Goal: Information Seeking & Learning: Learn about a topic

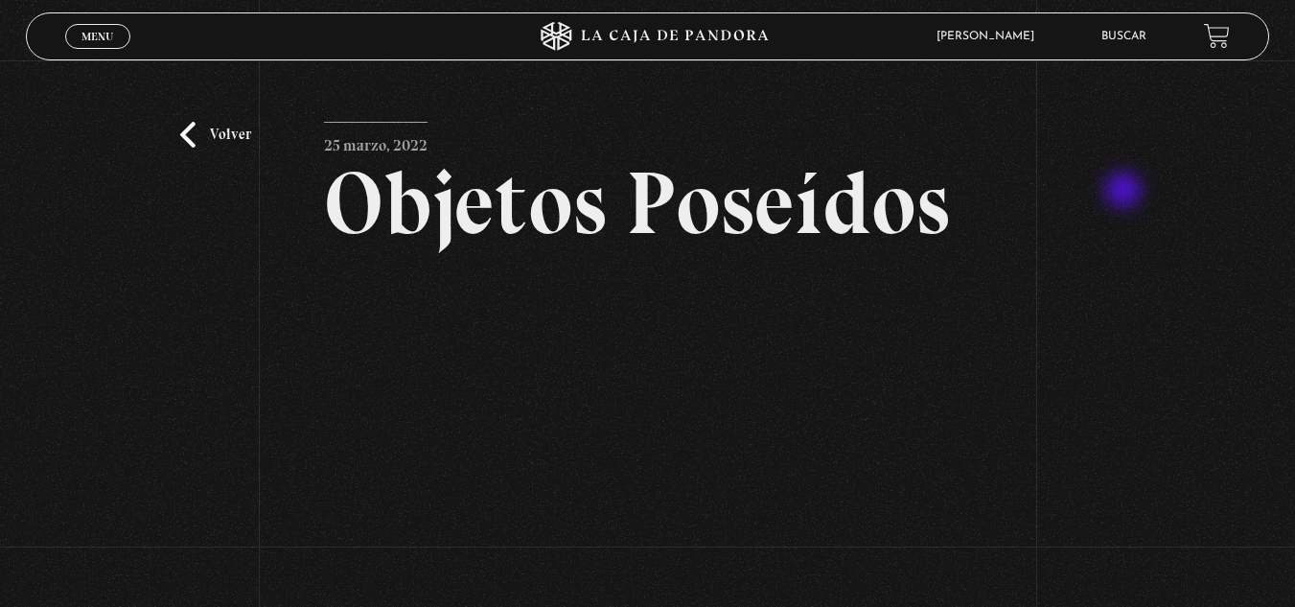
scroll to position [192, 0]
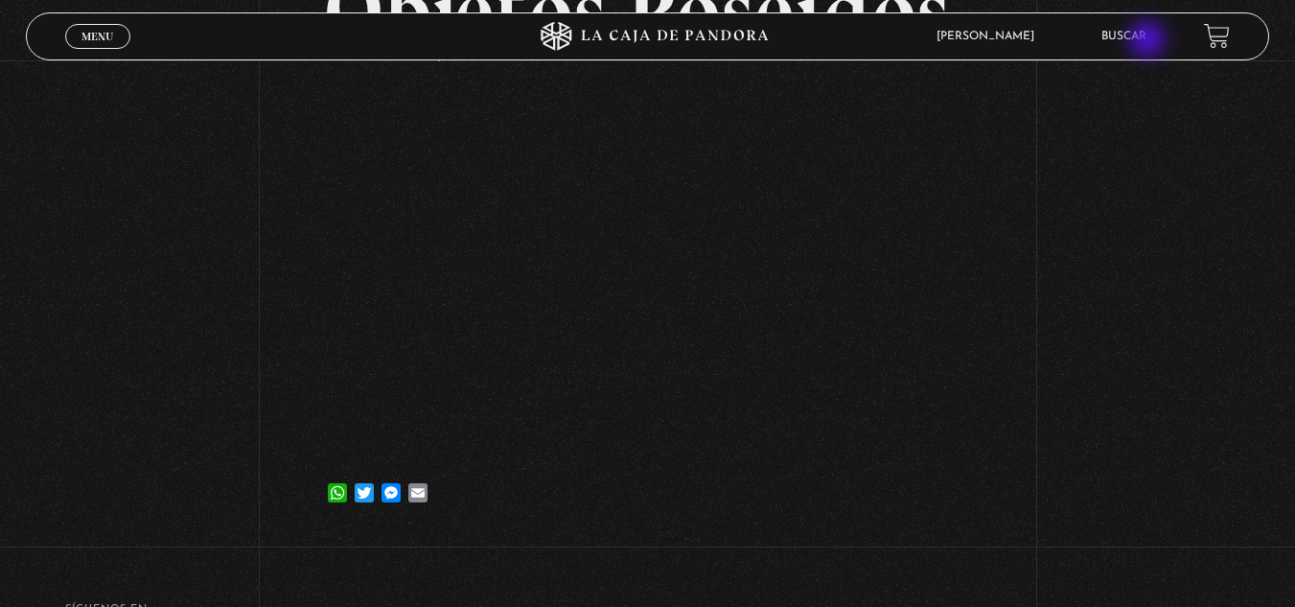
click at [1147, 41] on link "Buscar" at bounding box center [1124, 37] width 45 height 12
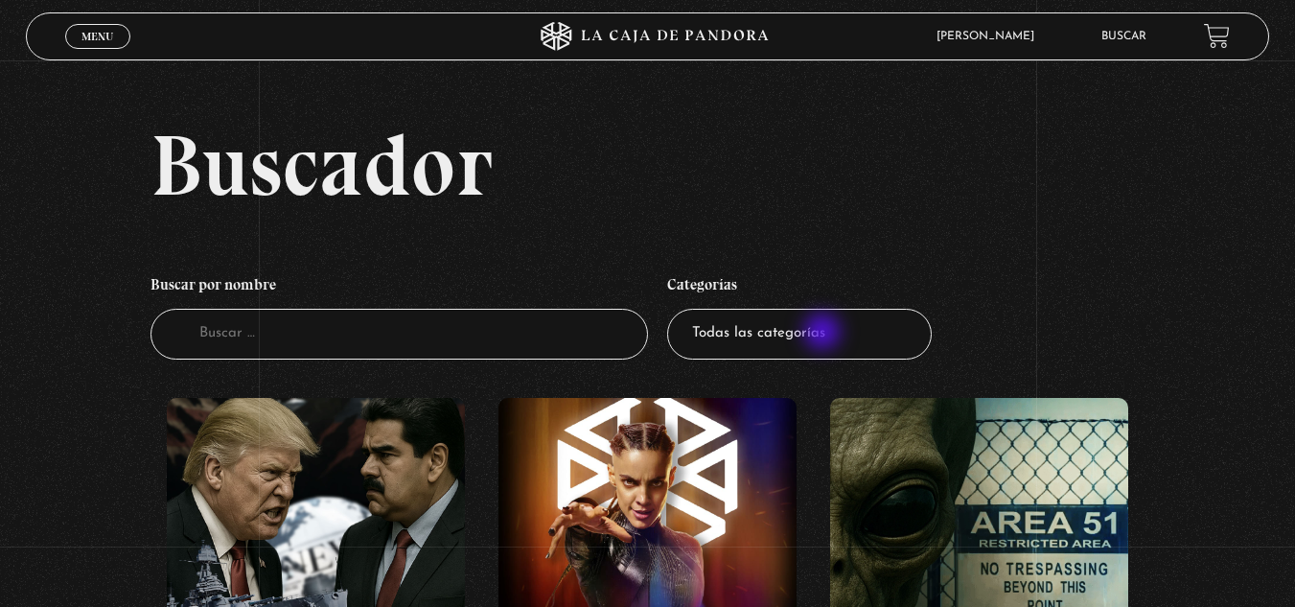
click at [825, 334] on select "Todas las categorías 11:11 Humanitario (1) Amo los [DATE] (2) Análisis de serie…" at bounding box center [799, 334] width 265 height 51
select select "mundo-espiritual"
click at [674, 309] on select "Todas las categorías 11:11 Humanitario (1) Amo los [DATE] (2) Análisis de serie…" at bounding box center [799, 334] width 265 height 51
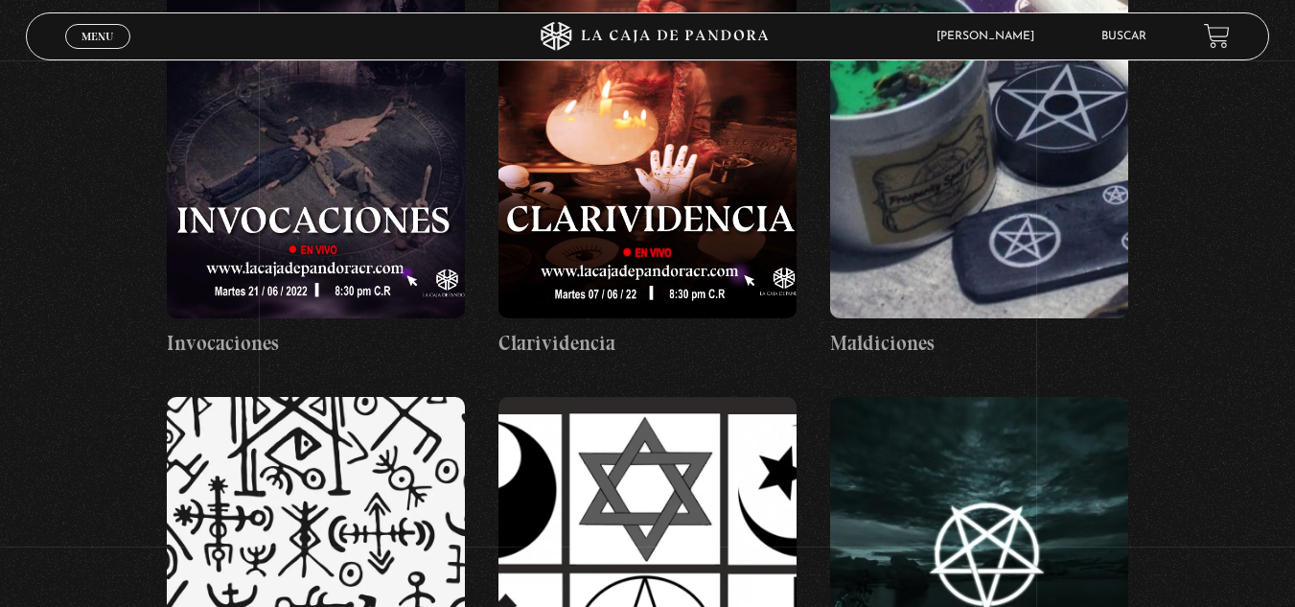
scroll to position [2186, 0]
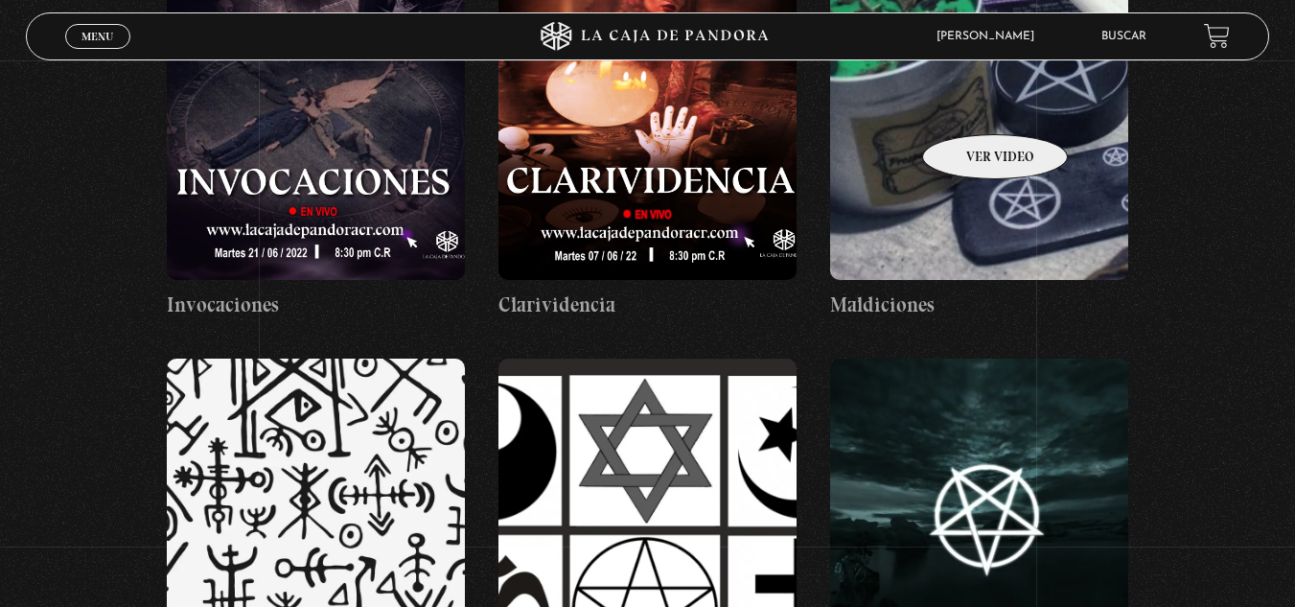
click at [970, 105] on figure at bounding box center [979, 107] width 298 height 345
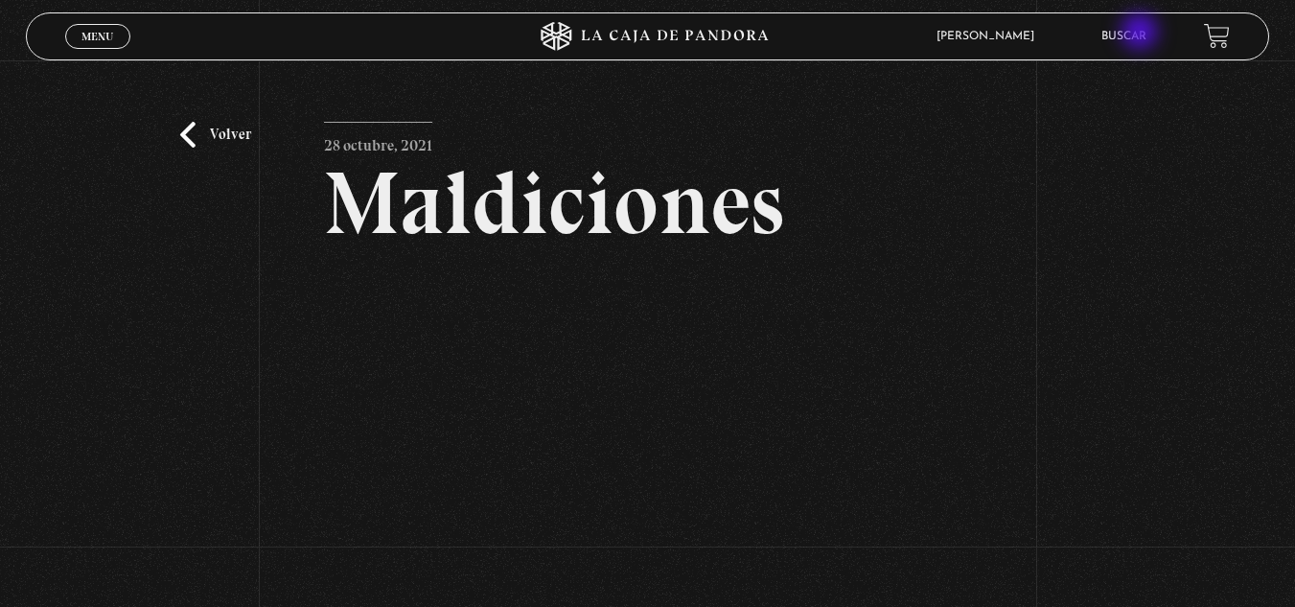
click at [1142, 34] on link "Buscar" at bounding box center [1124, 37] width 45 height 12
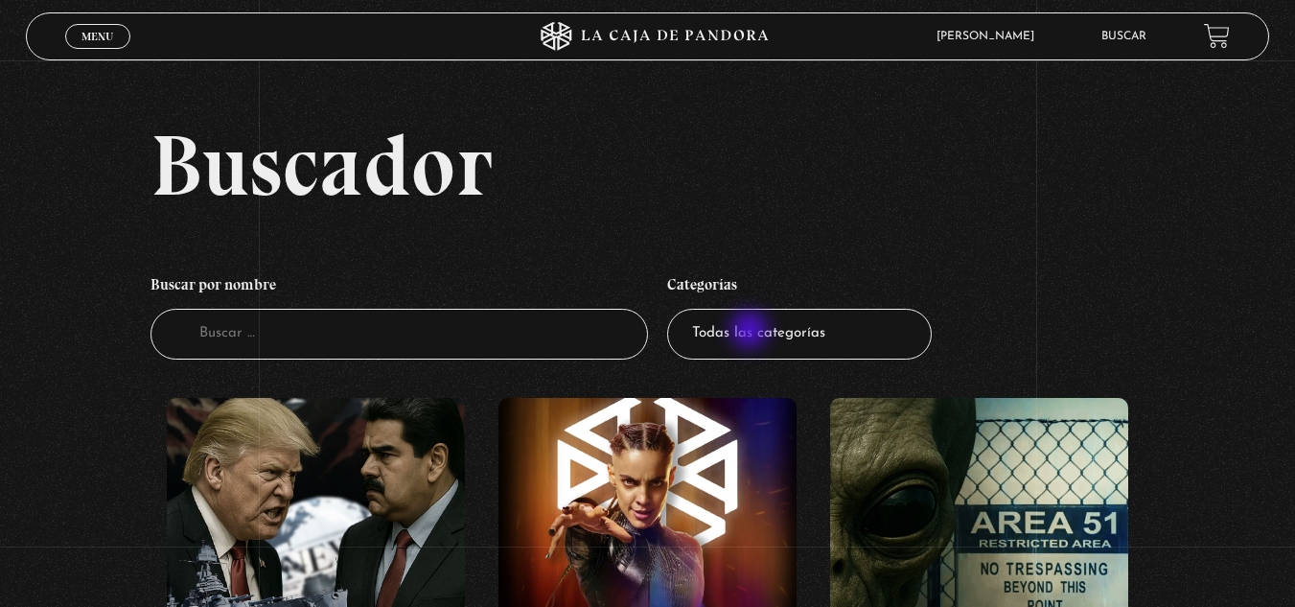
click at [752, 332] on select "Todas las categorías 11:11 Humanitario (1) Amo los Lunes (2) Análisis de series…" at bounding box center [799, 334] width 265 height 51
select select "mundo-espiritual"
click at [674, 309] on select "Todas las categorías 11:11 Humanitario (1) Amo los Lunes (2) Análisis de series…" at bounding box center [799, 334] width 265 height 51
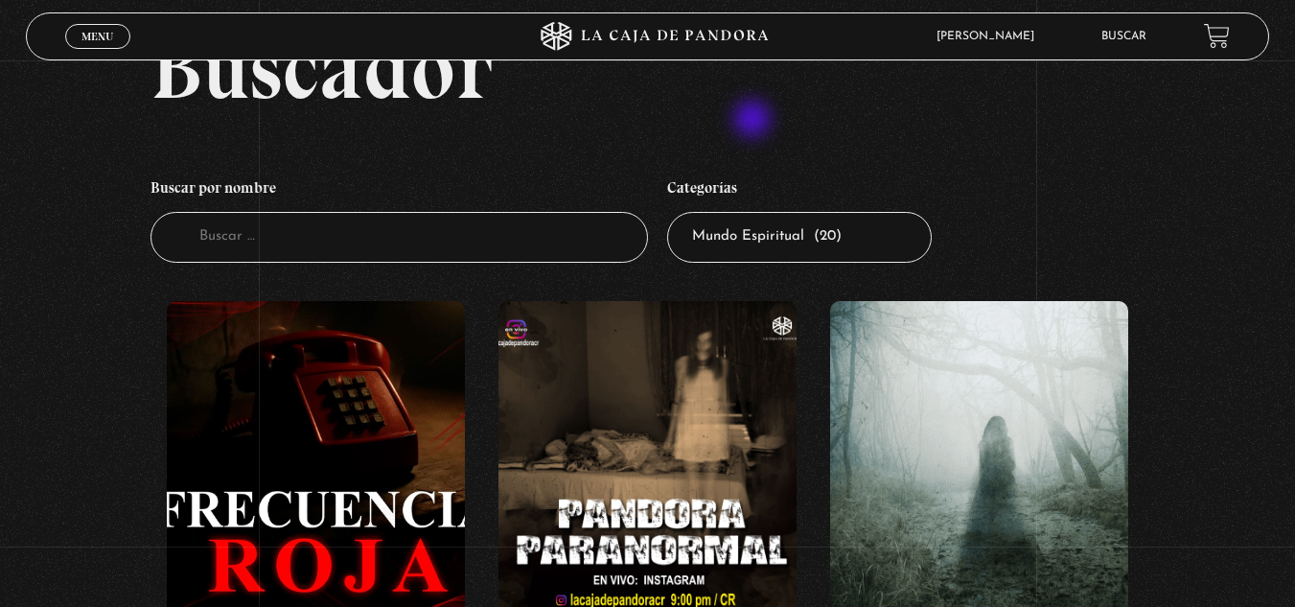
scroll to position [96, 0]
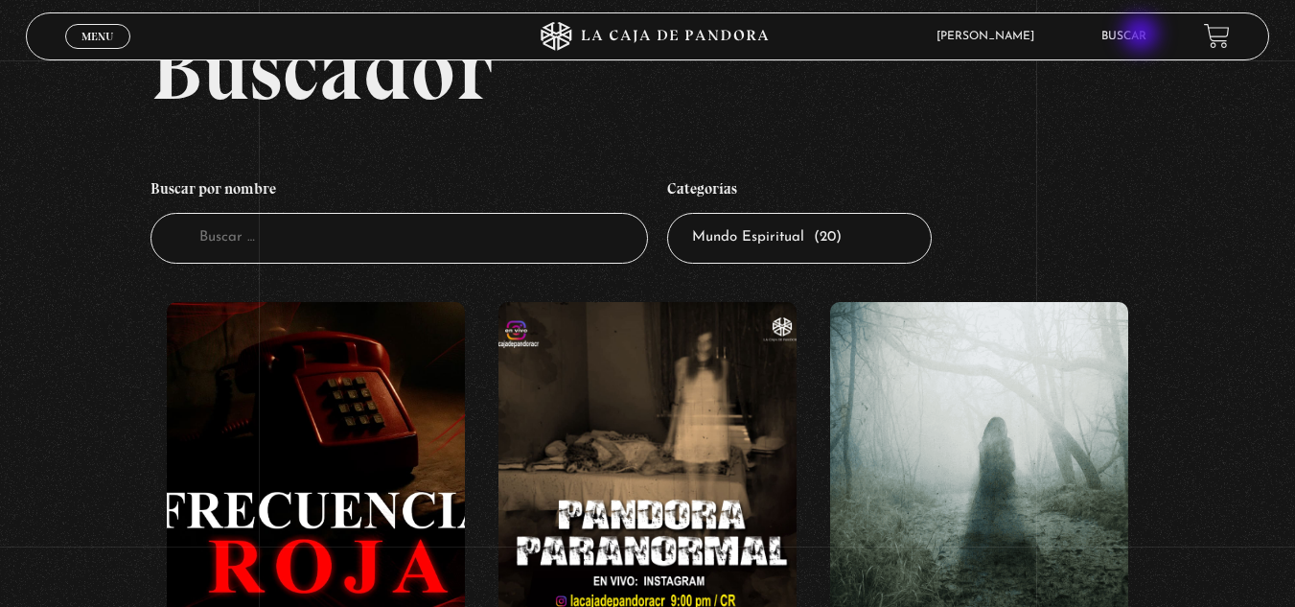
click at [1143, 35] on link "Buscar" at bounding box center [1124, 37] width 45 height 12
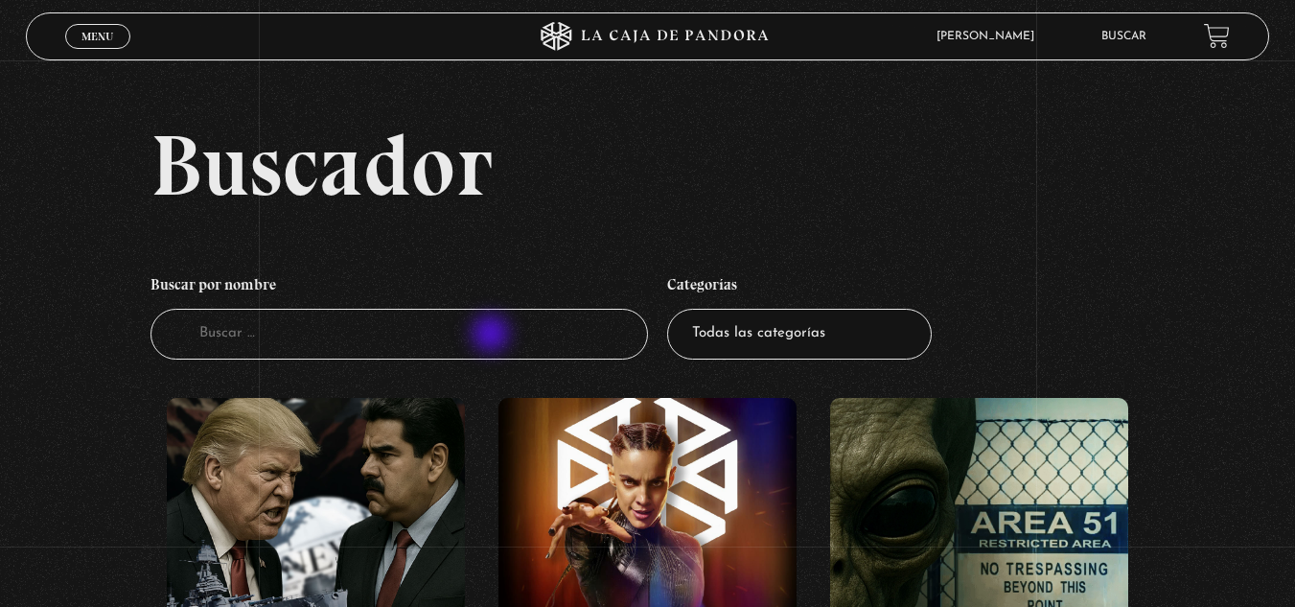
click at [491, 336] on input "Buscador" at bounding box center [400, 334] width 498 height 51
type input "maldi"
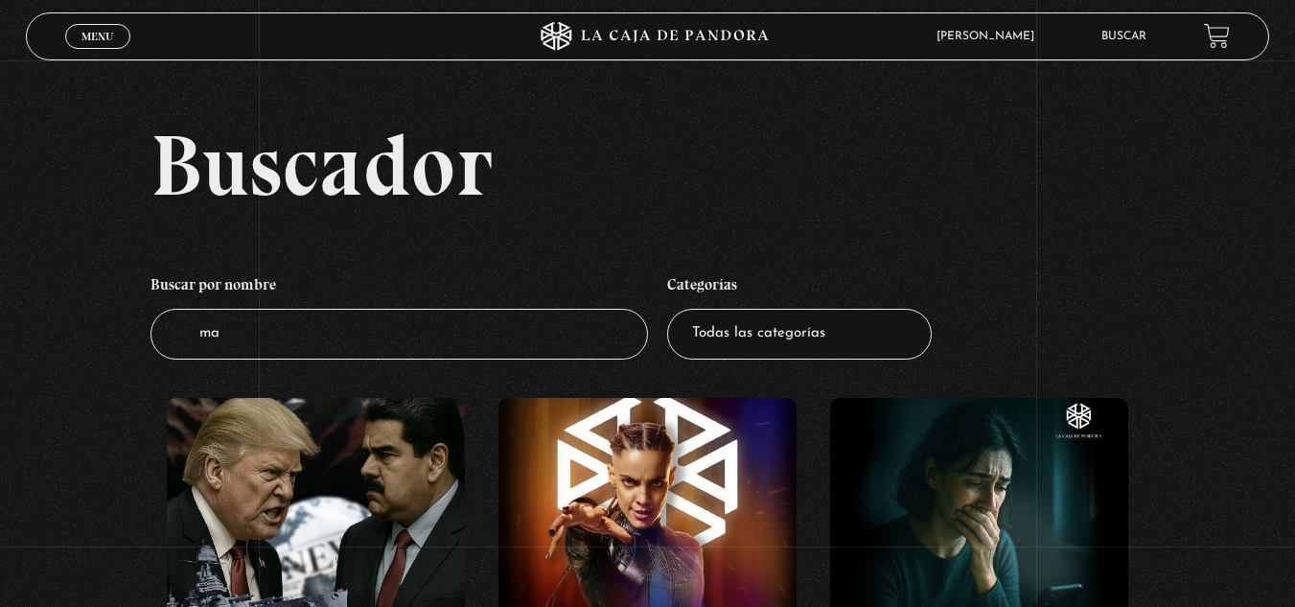
click at [488, 346] on input "ma" at bounding box center [400, 334] width 498 height 51
type input "maldiciones"
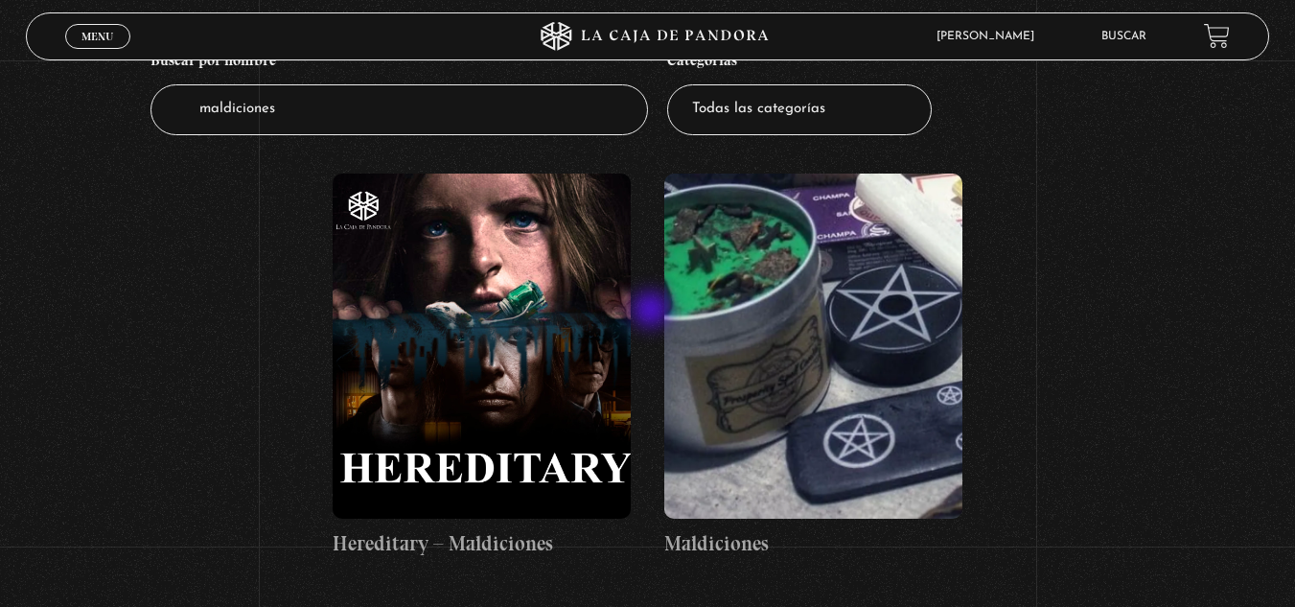
scroll to position [196, 0]
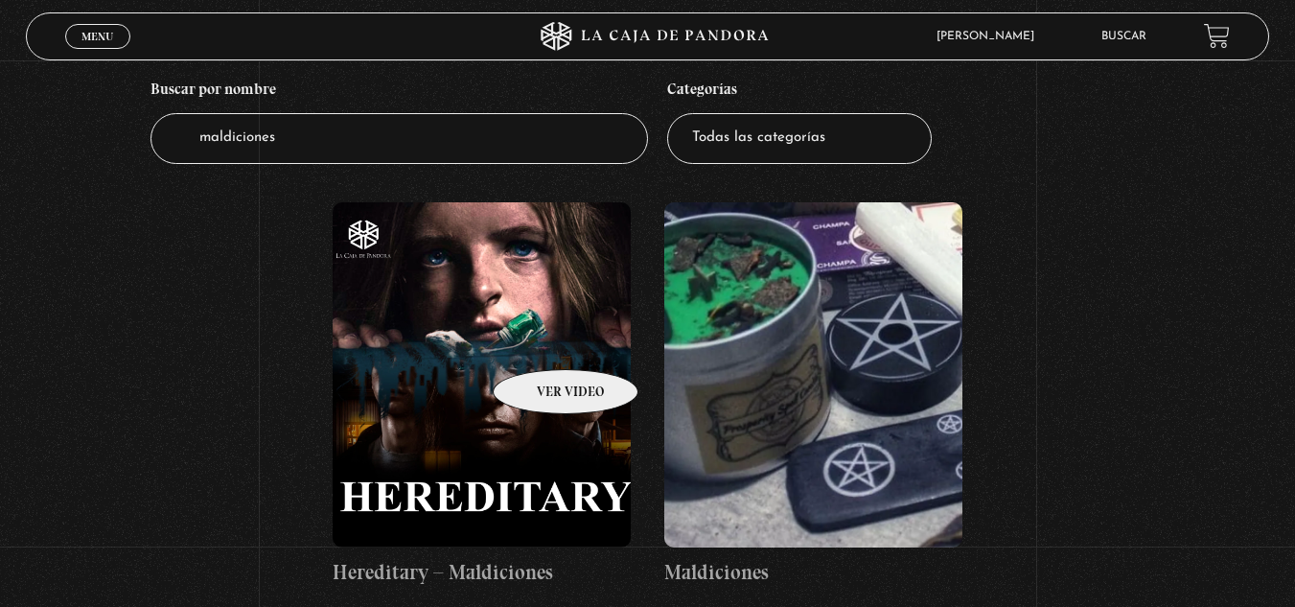
click at [541, 340] on figure at bounding box center [482, 374] width 298 height 345
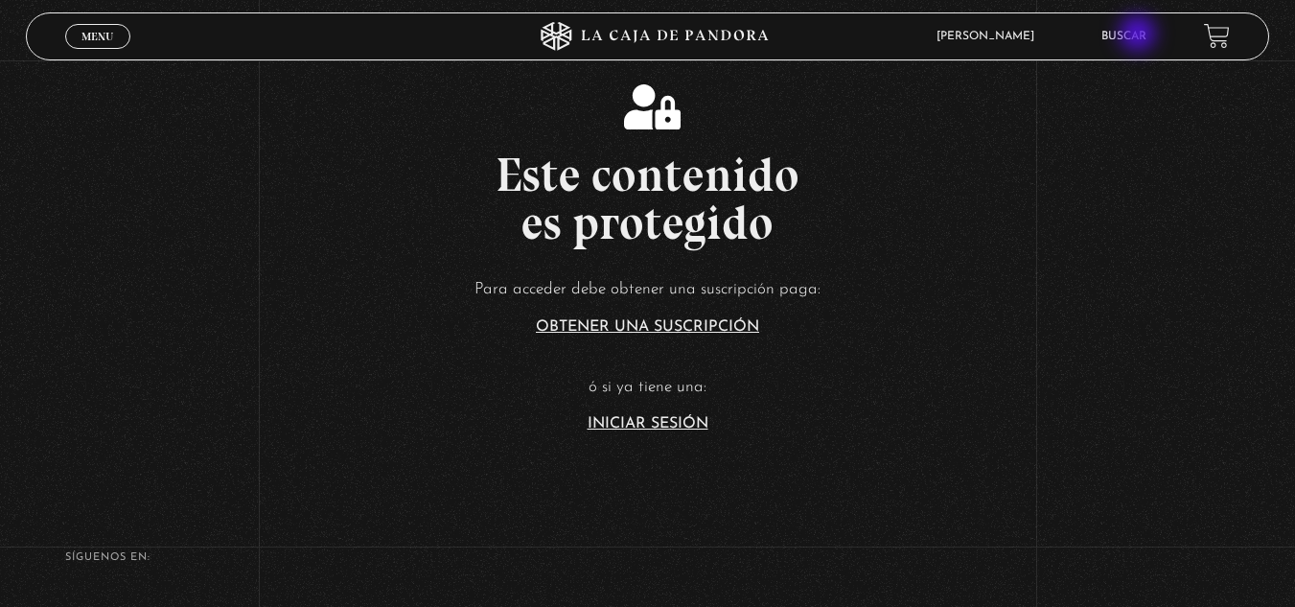
click at [1140, 35] on link "Buscar" at bounding box center [1124, 37] width 45 height 12
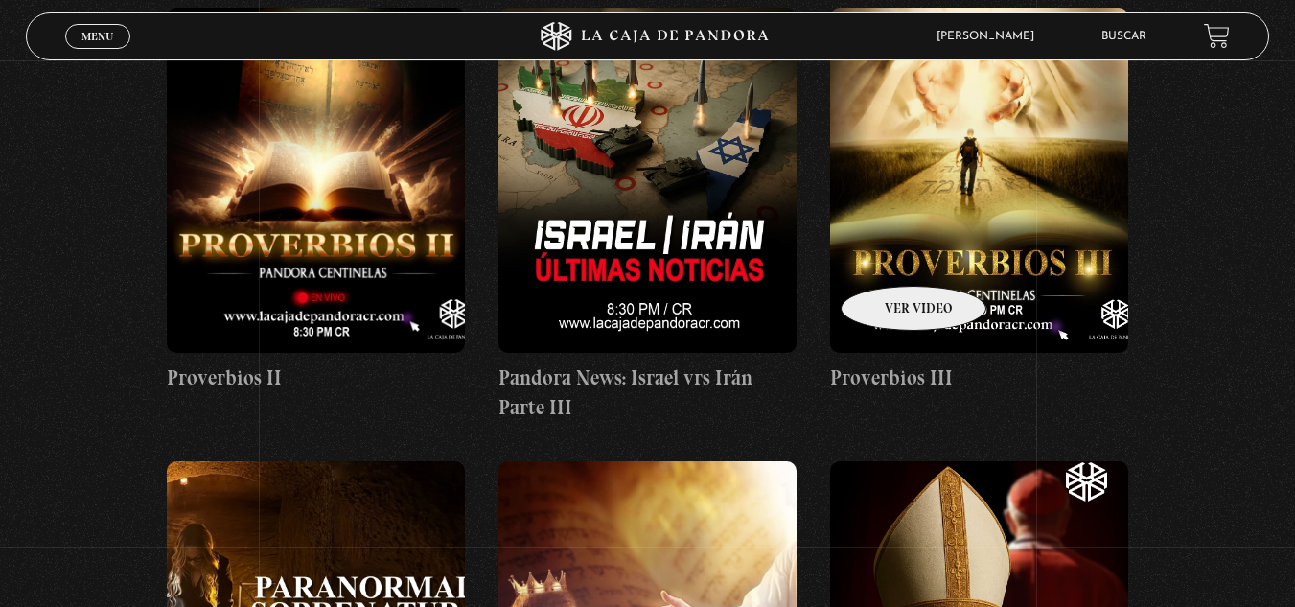
scroll to position [2205, 0]
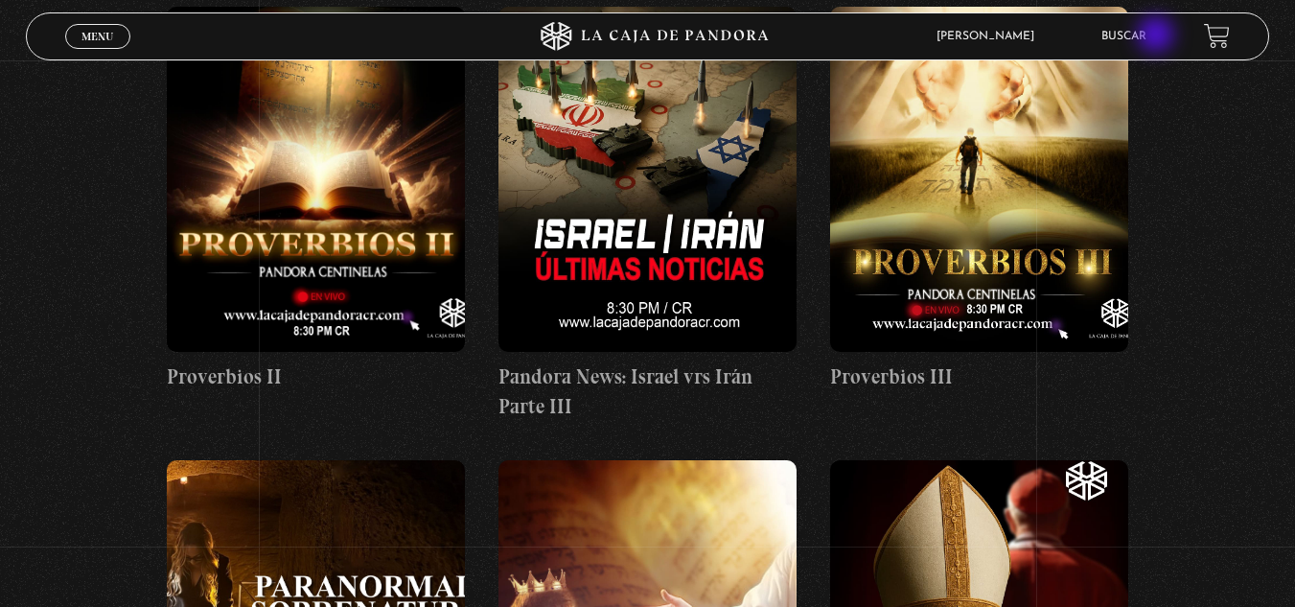
click at [1147, 36] on link "Buscar" at bounding box center [1124, 37] width 45 height 12
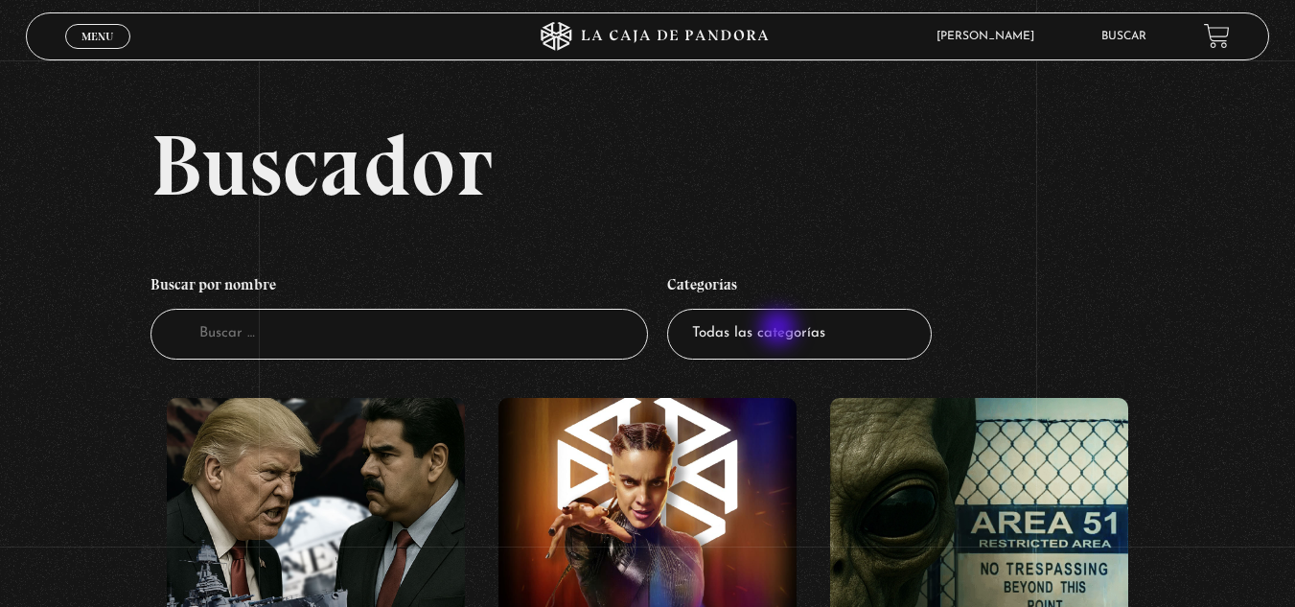
click at [780, 330] on select "Todas las categorías 11:11 Humanitario (1) Amo los Lunes (2) Análisis de series…" at bounding box center [799, 334] width 265 height 51
select select "mundo-espiritual"
click at [674, 309] on select "Todas las categorías 11:11 Humanitario (1) Amo los Lunes (2) Análisis de series…" at bounding box center [799, 334] width 265 height 51
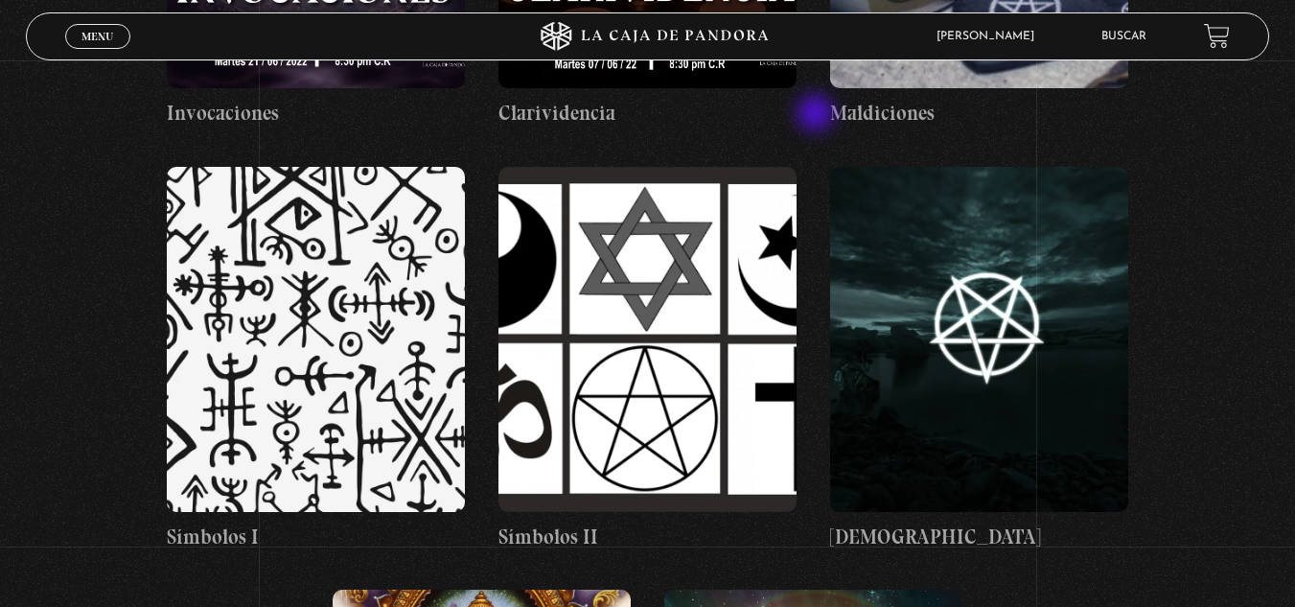
scroll to position [2397, 0]
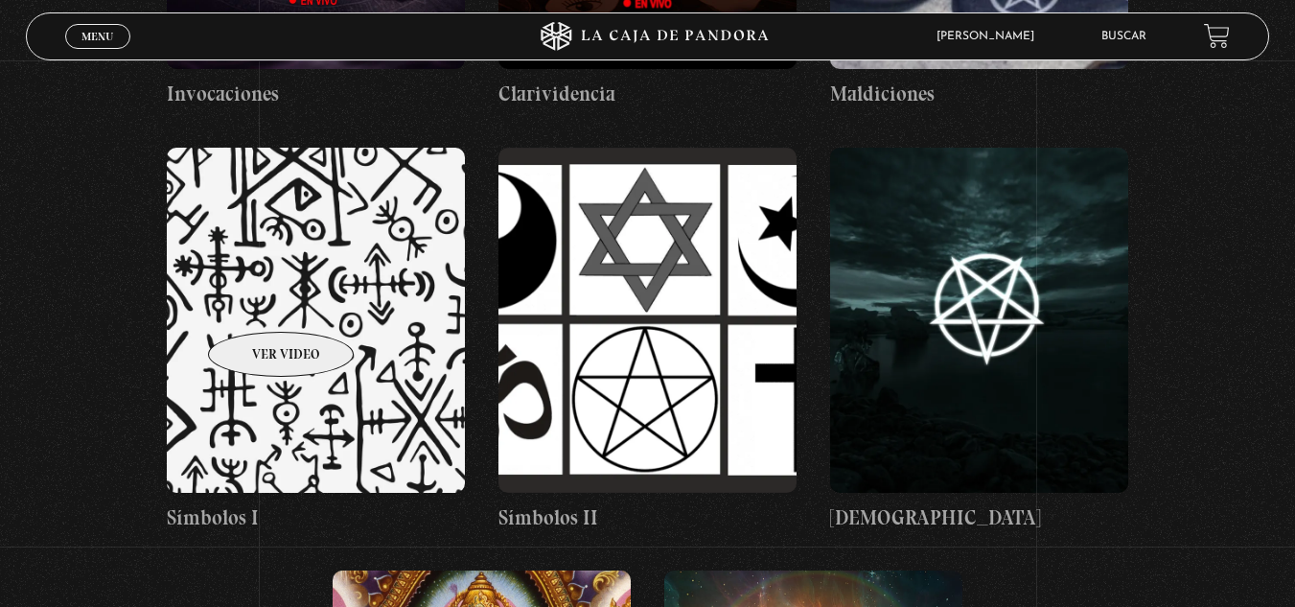
click at [256, 303] on figure at bounding box center [316, 320] width 298 height 345
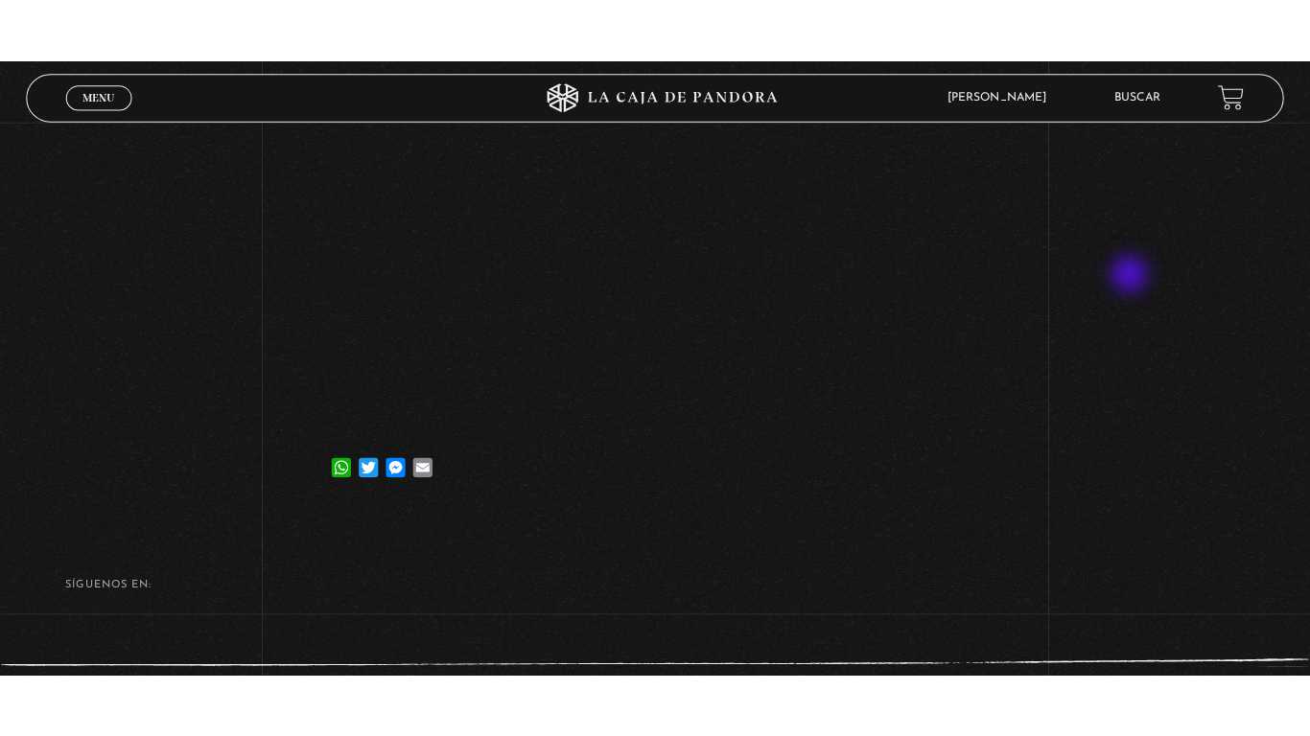
scroll to position [288, 0]
